Goal: Use online tool/utility: Utilize a website feature to perform a specific function

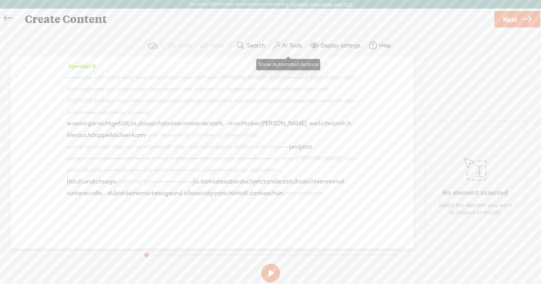
click at [290, 41] on button "AI Tools" at bounding box center [288, 45] width 37 height 15
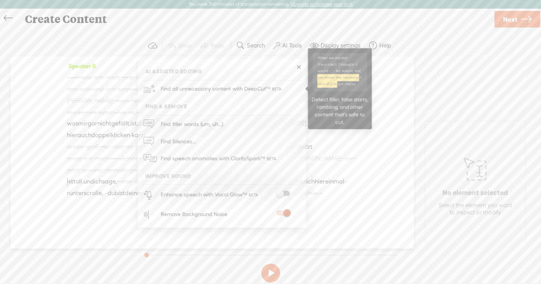
click at [235, 87] on span "Find all unnecessary content with DeepCut™" at bounding box center [222, 89] width 128 height 18
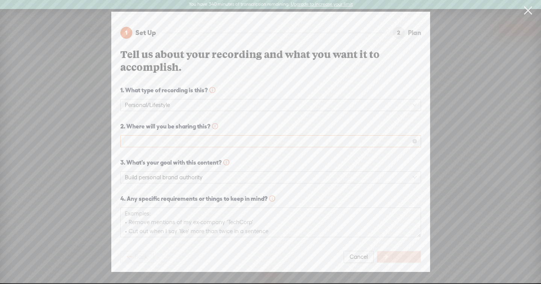
click at [271, 135] on span at bounding box center [271, 140] width 292 height 11
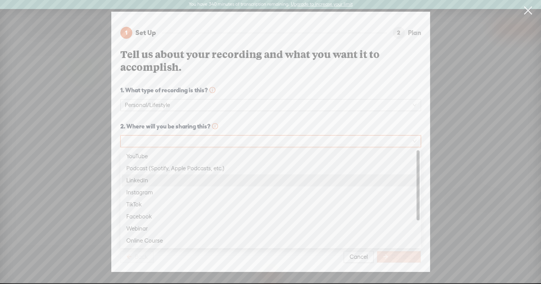
click at [231, 185] on div "LinkedIn" at bounding box center [271, 180] width 298 height 12
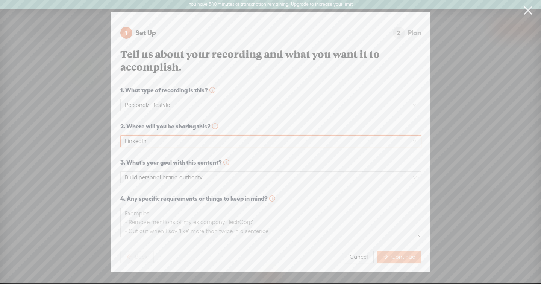
click at [392, 255] on span "Continue" at bounding box center [404, 257] width 24 height 8
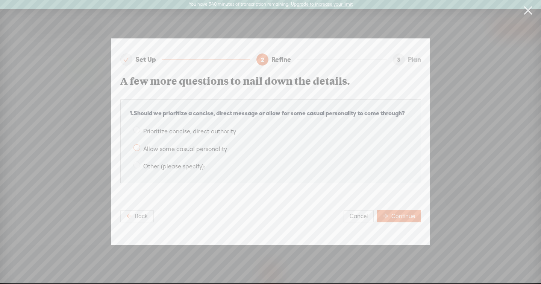
click at [179, 152] on label "Allow some casual personality" at bounding box center [271, 147] width 282 height 12
click at [140, 151] on input "Allow some casual personality" at bounding box center [137, 147] width 7 height 7
radio input "true"
click at [394, 220] on button "Continue" at bounding box center [399, 216] width 44 height 12
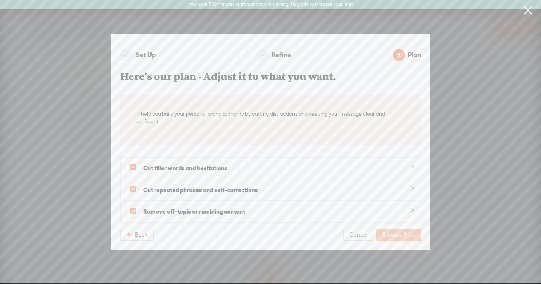
click at [390, 232] on span "Execute Plan" at bounding box center [399, 235] width 33 height 8
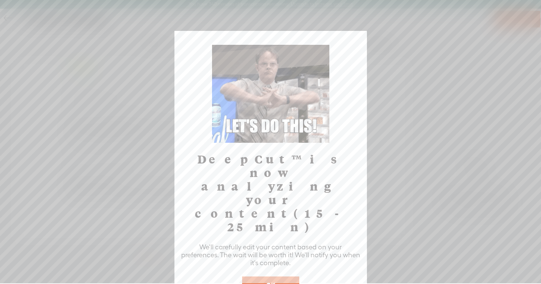
click at [286, 276] on button "OK" at bounding box center [270, 284] width 57 height 17
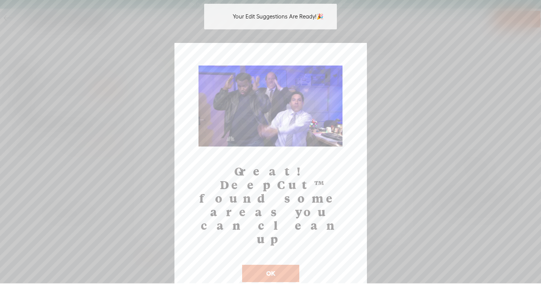
click at [290, 265] on button "OK" at bounding box center [270, 273] width 57 height 17
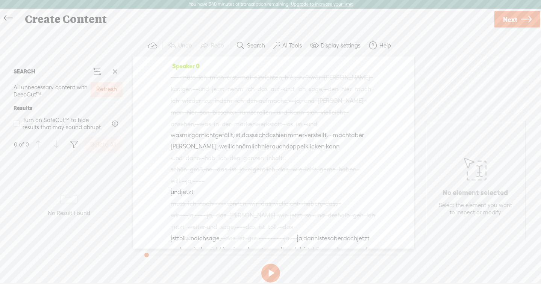
click at [75, 144] on span at bounding box center [74, 144] width 9 height 9
click at [114, 168] on div "Confidence" at bounding box center [107, 166] width 75 height 18
checkbox input "false"
click at [159, 198] on label "Medium" at bounding box center [202, 194] width 94 height 9
click at [159, 197] on input "Medium" at bounding box center [158, 194] width 6 height 6
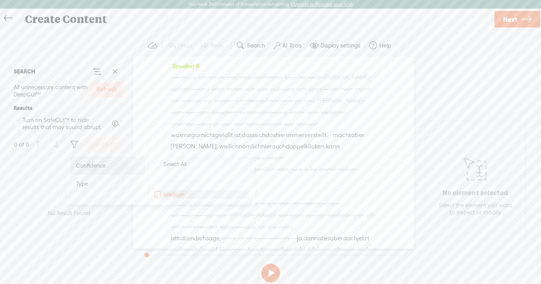
checkbox input "false"
checkbox input "true"
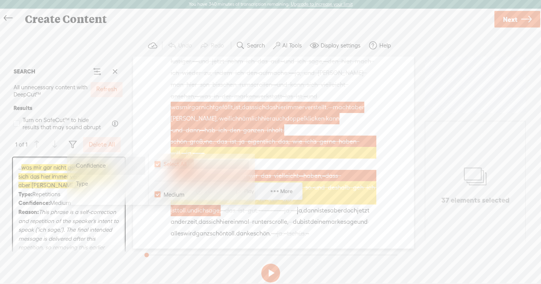
scroll to position [38, 0]
click at [129, 127] on div "SEARCH All unnecessary content with DeepCut™ Refresh Results Turn on SafeCut™ t…" at bounding box center [69, 155] width 123 height 198
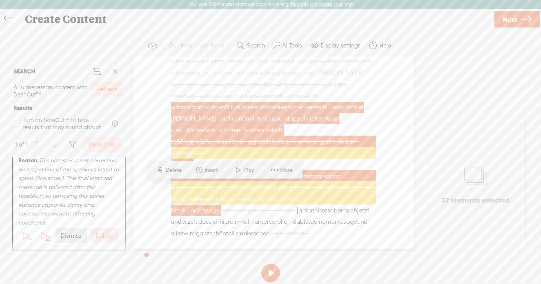
scroll to position [0, 0]
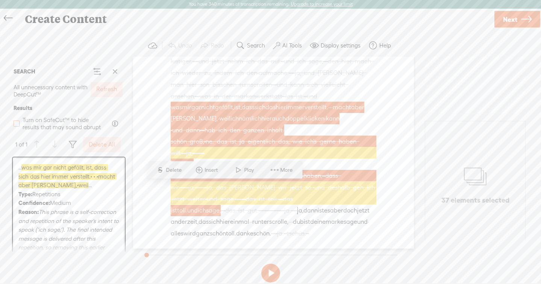
click at [18, 126] on span at bounding box center [17, 123] width 6 height 6
click at [18, 126] on input "Turn on SafeCut™ to hide results that may sound abrupt" at bounding box center [17, 123] width 6 height 6
checkbox input "true"
